Goal: Transaction & Acquisition: Purchase product/service

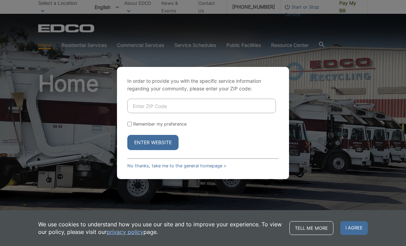
click at [192, 113] on input "Enter ZIP Code" at bounding box center [201, 106] width 149 height 14
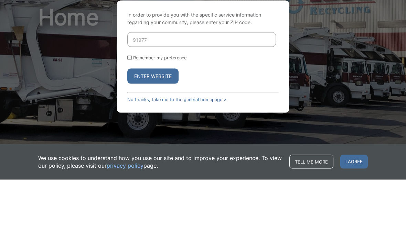
type input "91977"
click at [132, 99] on form "91977 Remember my preference Enter Website" at bounding box center [203, 124] width 152 height 51
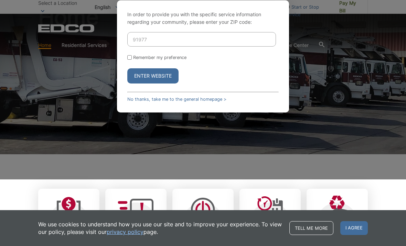
click at [131, 60] on input "Remember my preference" at bounding box center [129, 57] width 4 height 4
checkbox input "true"
click at [167, 83] on button "Enter Website" at bounding box center [152, 75] width 51 height 15
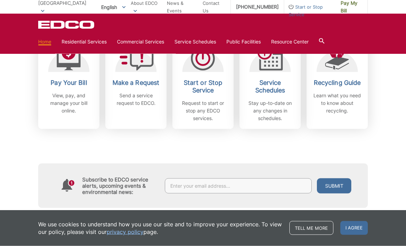
scroll to position [215, 0]
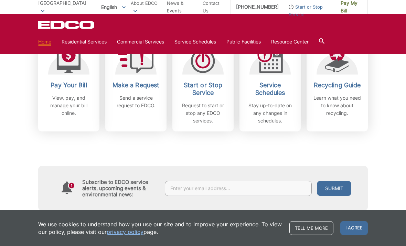
click at [56, 73] on div at bounding box center [68, 61] width 41 height 28
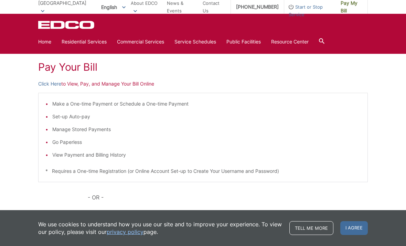
scroll to position [94, 0]
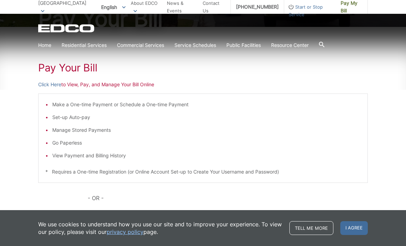
click at [53, 102] on li "Make a One-time Payment or Schedule a One-time Payment" at bounding box center [206, 105] width 309 height 8
click at [56, 207] on div "Pay Your [PERSON_NAME] Here to View, Pay, and Manage Your Bill Online Make a On…" at bounding box center [203, 166] width 330 height 278
click at [56, 215] on link "Click Here" at bounding box center [49, 213] width 23 height 8
